Goal: Transaction & Acquisition: Subscribe to service/newsletter

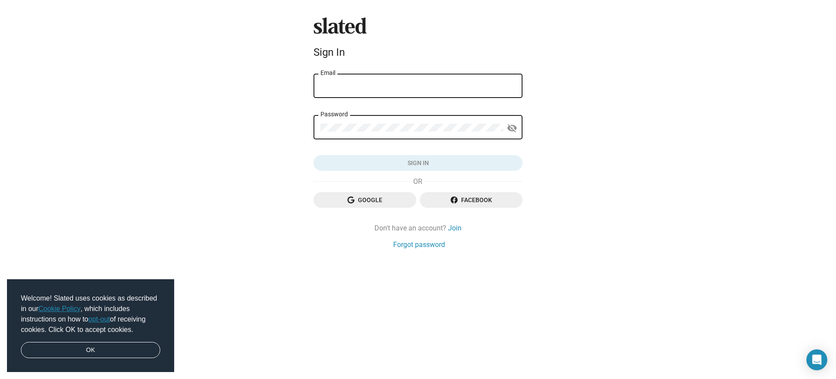
click at [61, 308] on link "Cookie Policy" at bounding box center [59, 308] width 42 height 7
click at [418, 163] on button "Click here to validate form" at bounding box center [418, 163] width 209 height 16
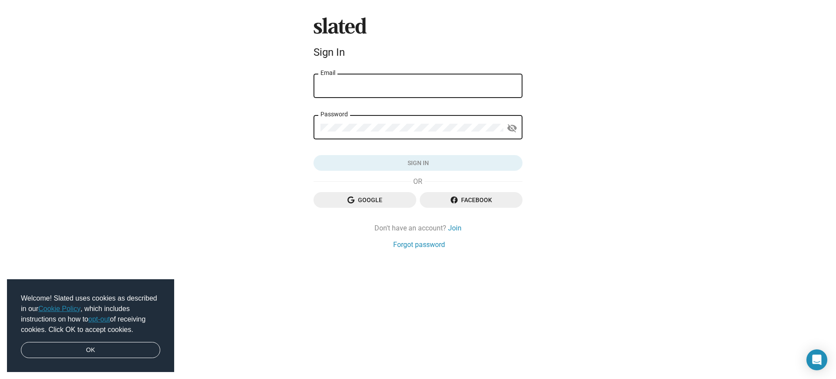
click at [418, 163] on button "Click here to validate form" at bounding box center [418, 163] width 209 height 16
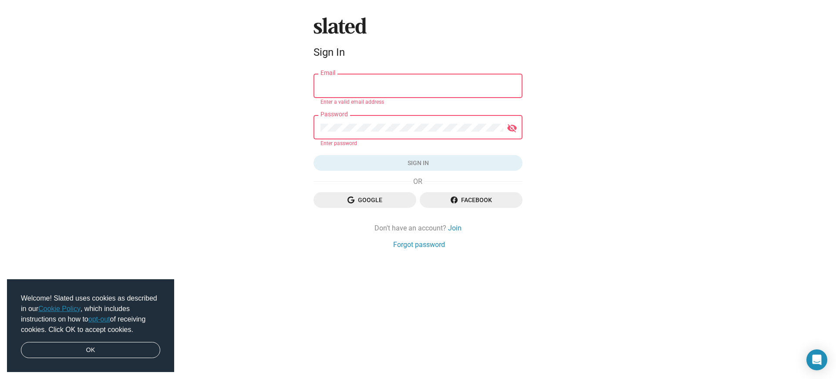
click at [418, 163] on button "Click here to validate form" at bounding box center [418, 163] width 209 height 16
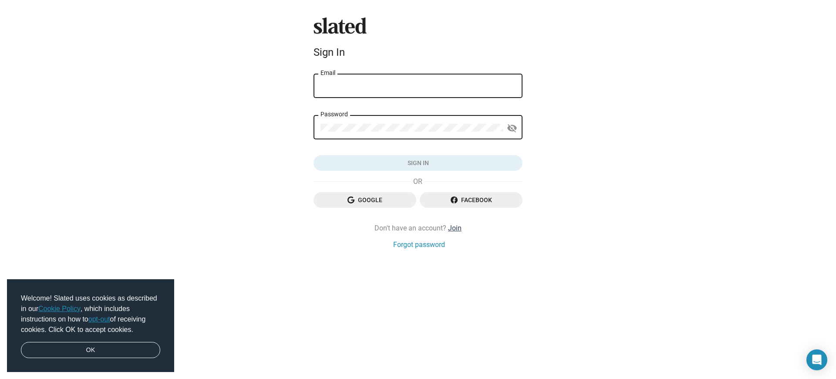
click at [454, 228] on link "Join" at bounding box center [454, 227] width 13 height 9
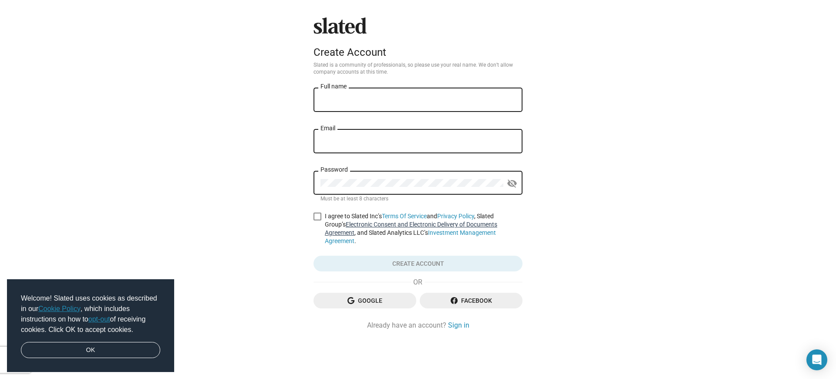
click at [417, 224] on link "Electronic Consent and Electronic Delivery of Documents Agreement" at bounding box center [411, 228] width 172 height 15
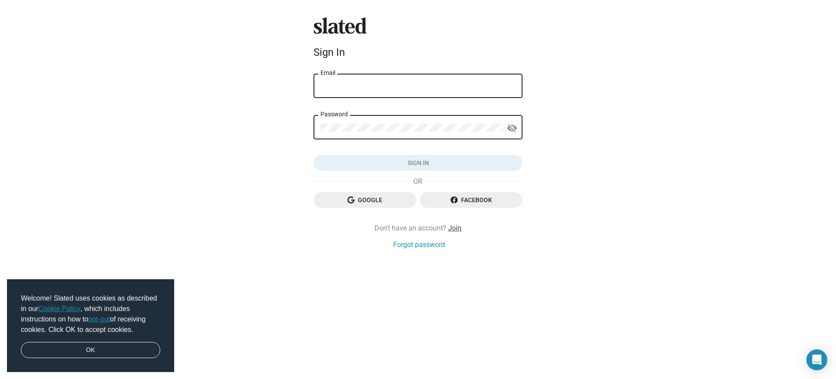
click at [454, 228] on link "Join" at bounding box center [454, 227] width 13 height 9
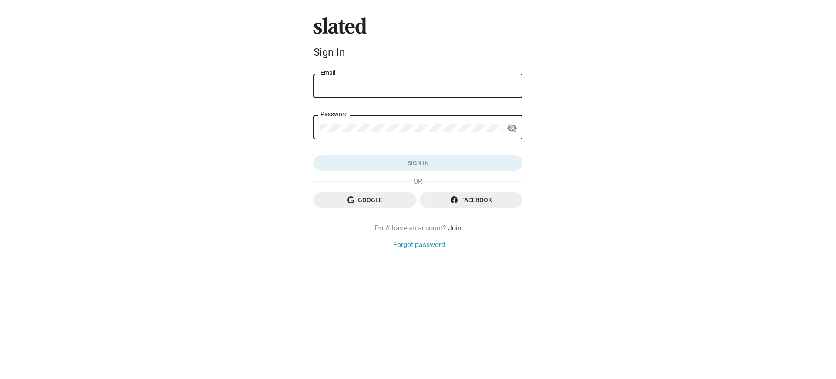
click at [454, 228] on link "Join" at bounding box center [454, 227] width 13 height 9
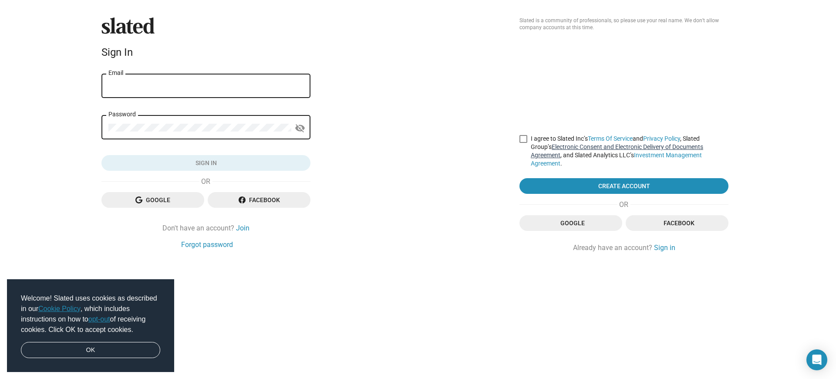
click at [623, 147] on link "Electronic Consent and Electronic Delivery of Documents Agreement" at bounding box center [617, 150] width 172 height 15
click at [523, 143] on input "I agree to Slated Inc’s Terms Of Service and Privacy Policy , Slated Group’s El…" at bounding box center [523, 143] width 0 height 0
checkbox input "false"
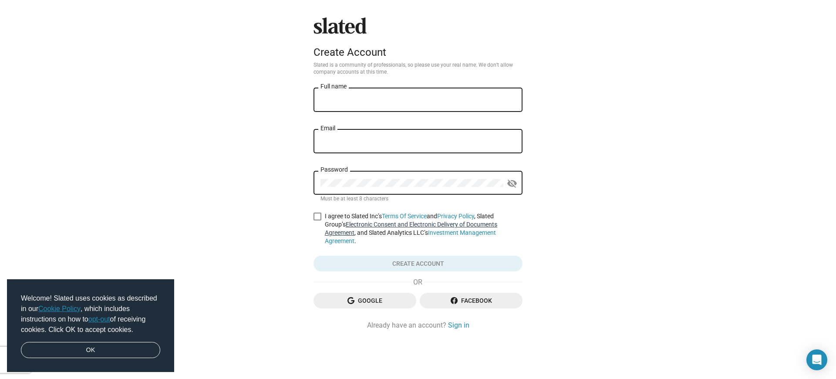
click at [417, 224] on link "Electronic Consent and Electronic Delivery of Documents Agreement" at bounding box center [411, 228] width 172 height 15
click at [447, 233] on link "Investment Management Agreement" at bounding box center [410, 236] width 171 height 15
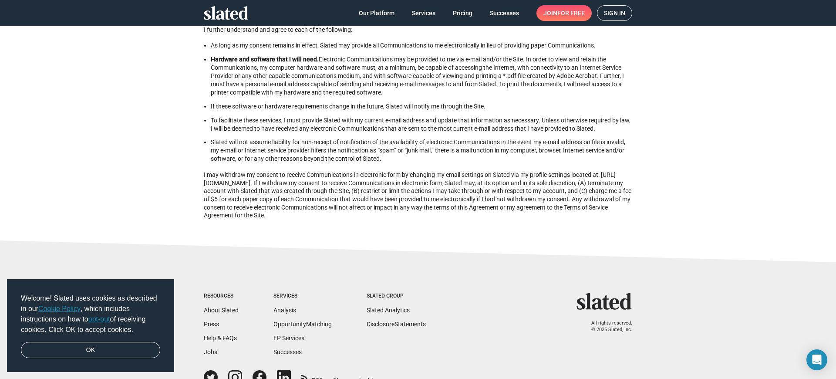
scroll to position [4, 0]
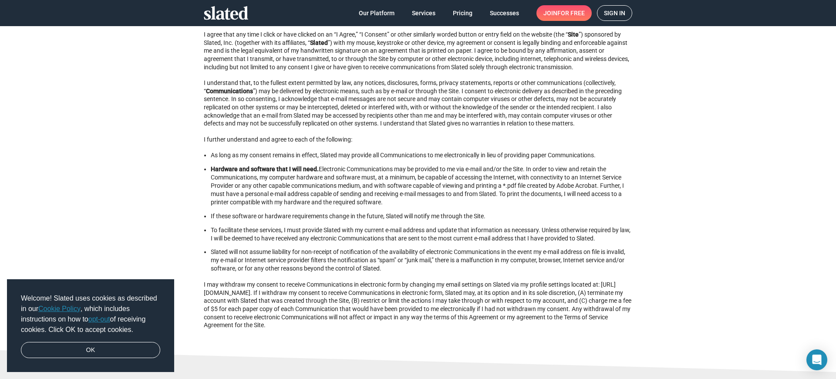
scroll to position [1, 0]
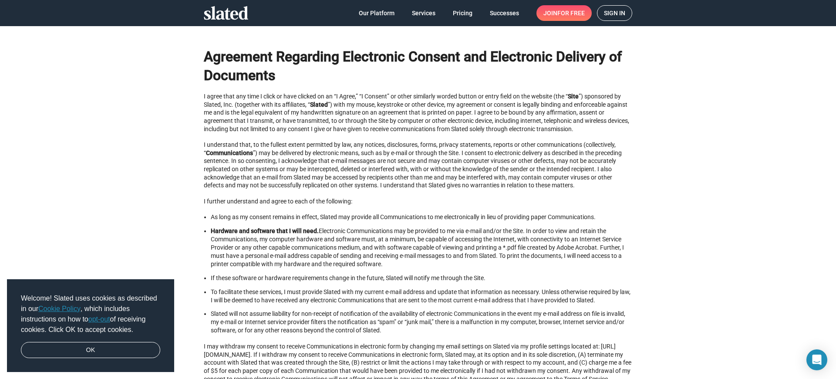
click at [614, 13] on span "Sign in" at bounding box center [614, 13] width 21 height 15
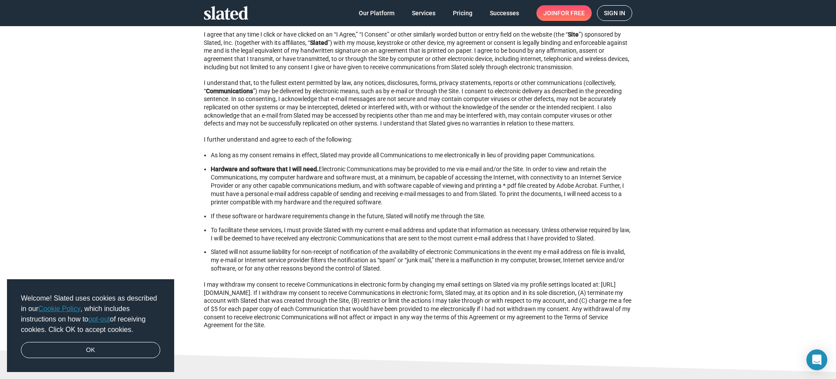
scroll to position [4, 0]
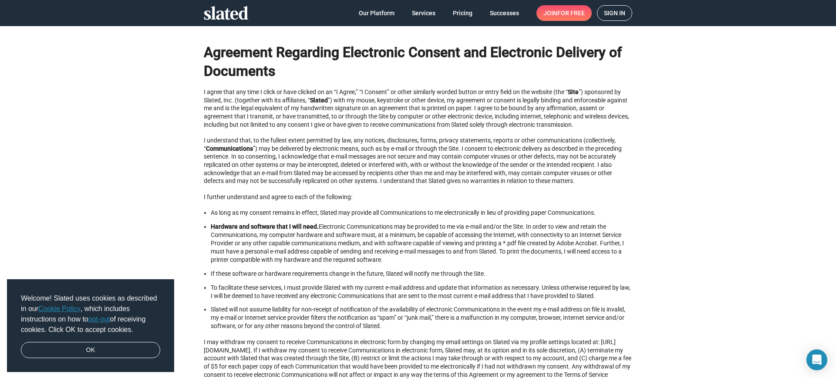
click at [614, 13] on span "Sign in" at bounding box center [614, 13] width 21 height 15
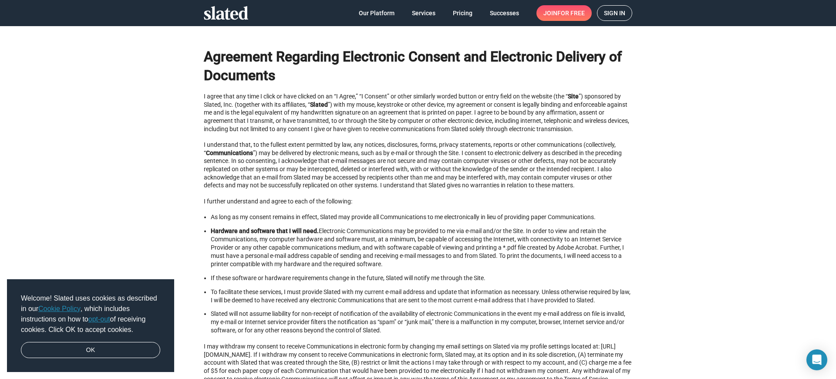
click at [614, 13] on span "Sign in" at bounding box center [614, 13] width 21 height 15
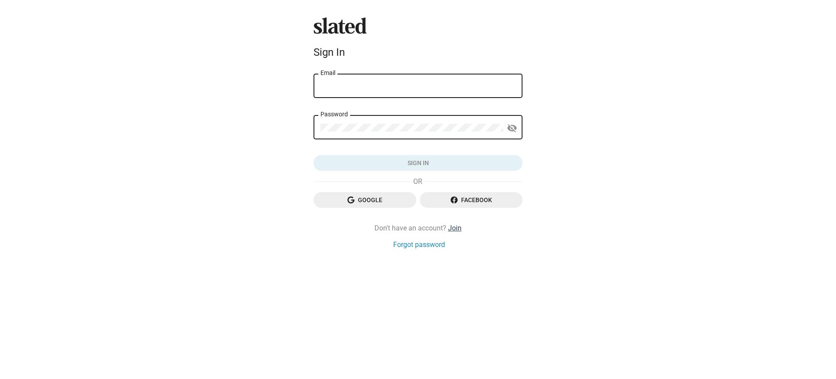
click at [454, 228] on link "Join" at bounding box center [454, 227] width 13 height 9
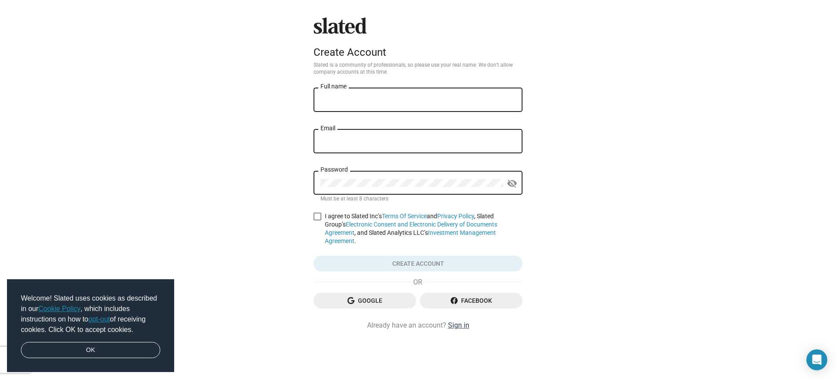
click at [458, 320] on link "Sign in" at bounding box center [458, 324] width 21 height 9
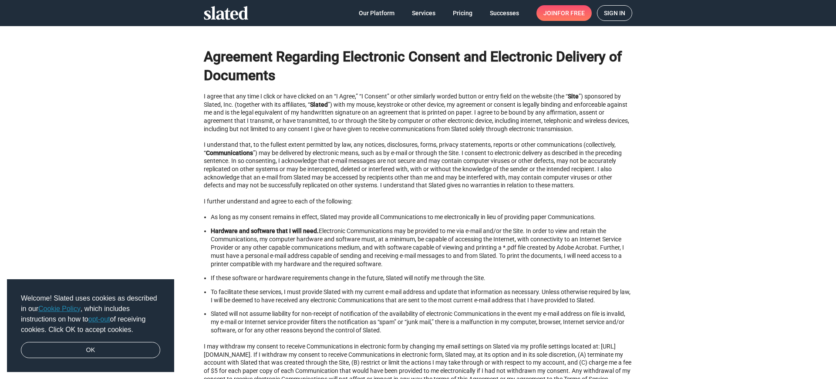
click at [614, 13] on span "Sign in" at bounding box center [614, 13] width 21 height 15
click at [563, 13] on span "for free" at bounding box center [570, 13] width 27 height 16
